Goal: Task Accomplishment & Management: Use online tool/utility

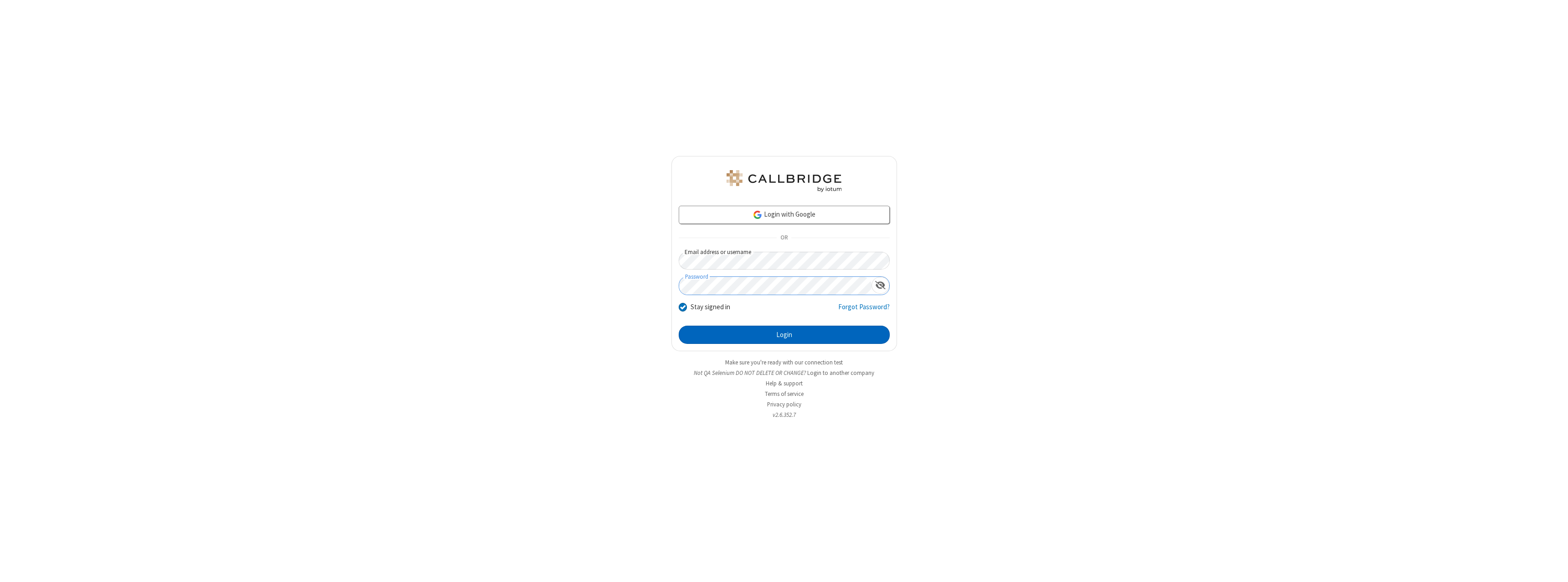
click at [784, 335] on button "Login" at bounding box center [784, 334] width 211 height 18
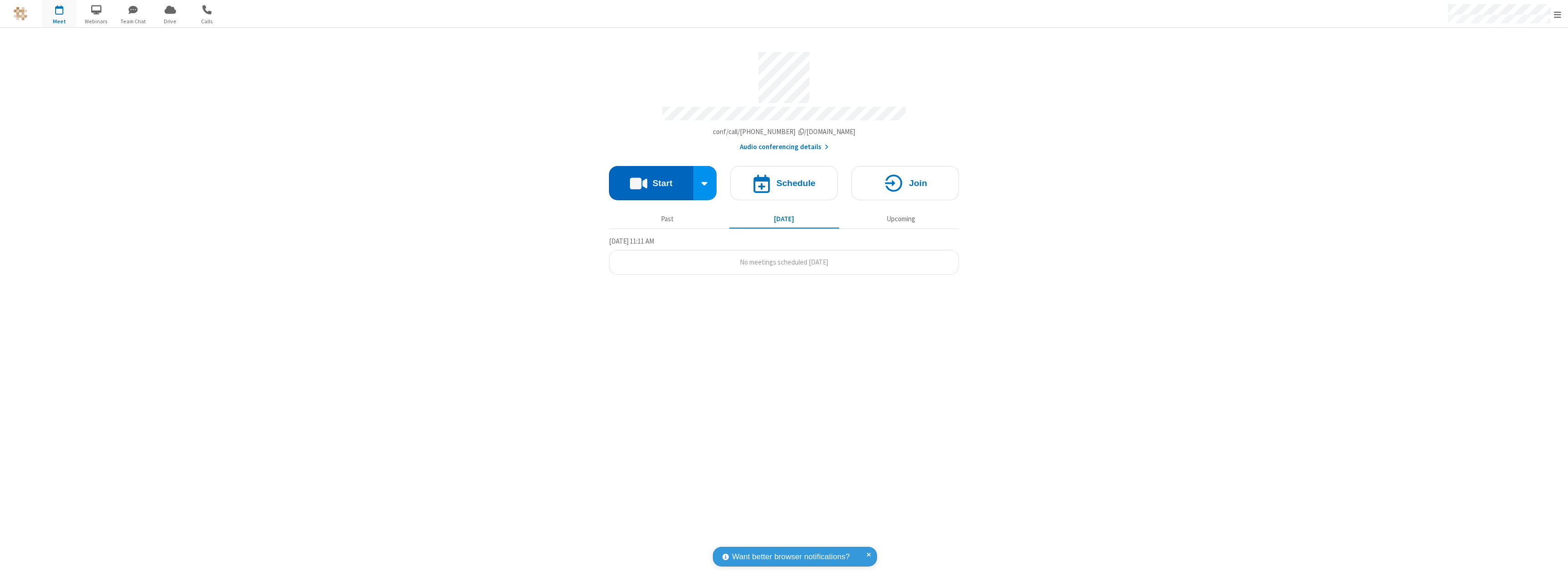
click at [651, 179] on button "Start" at bounding box center [651, 183] width 84 height 34
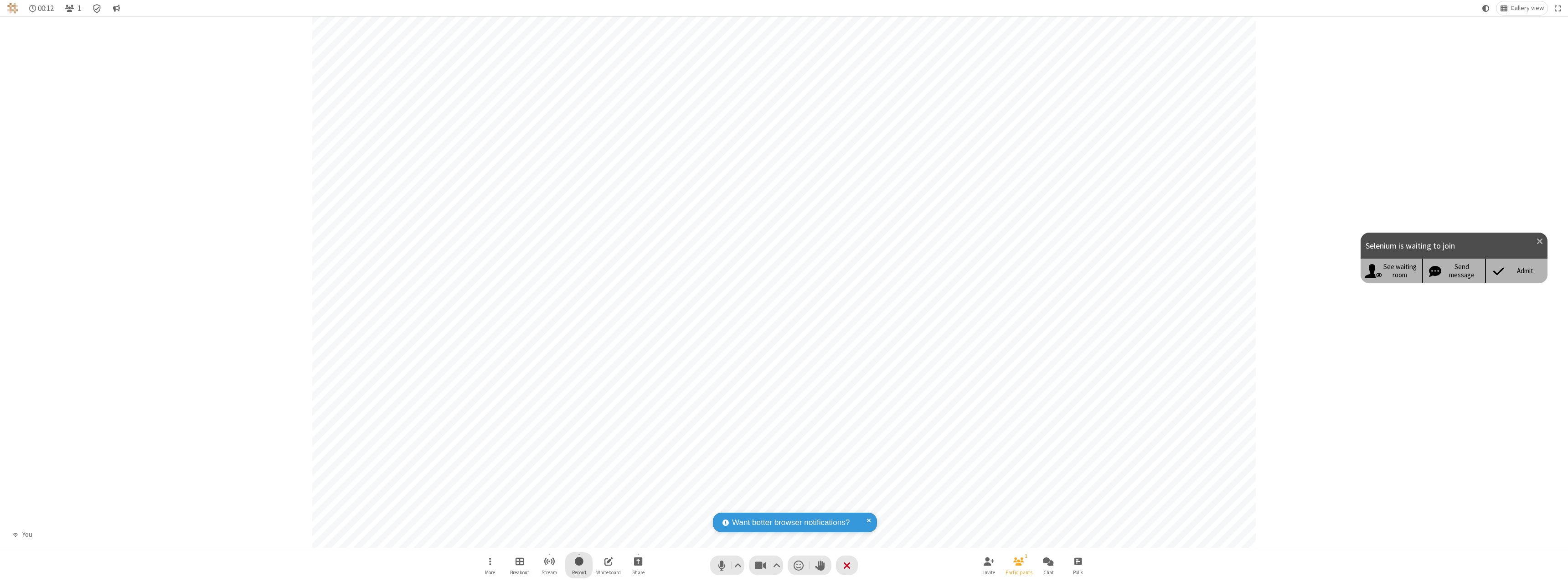
click at [579, 565] on span "Start recording" at bounding box center [579, 561] width 9 height 12
click at [491, 503] on input "Transcribe this meeting and send me a smart summary" at bounding box center [491, 503] width 9 height 10
click at [665, 530] on button "Start" at bounding box center [664, 530] width 27 height 18
